Goal: Information Seeking & Learning: Learn about a topic

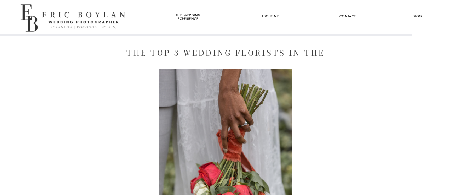
click at [196, 17] on nav "the wedding experience" at bounding box center [188, 17] width 39 height 9
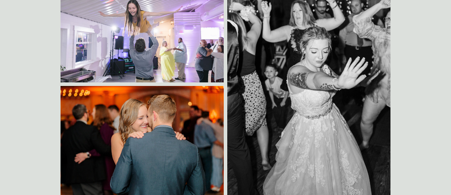
scroll to position [3037, 0]
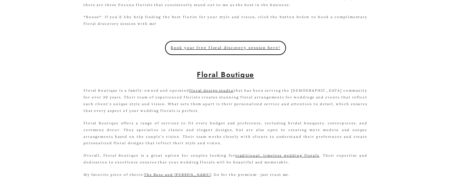
scroll to position [308, 0]
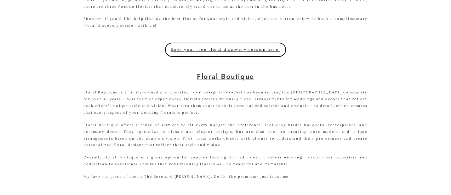
click at [222, 82] on link "Floral Boutique" at bounding box center [225, 76] width 57 height 11
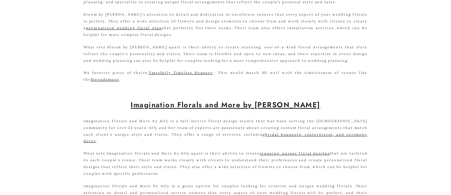
scroll to position [550, 0]
